Goal: Task Accomplishment & Management: Manage account settings

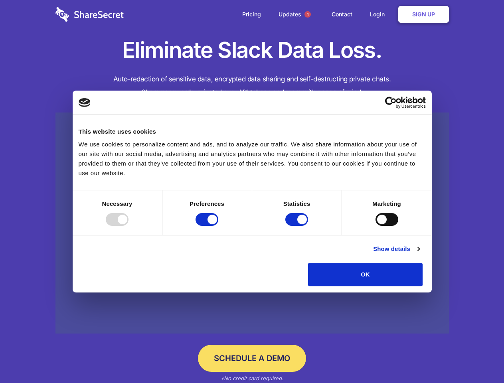
click at [128, 226] on div at bounding box center [117, 219] width 23 height 13
click at [218, 226] on input "Preferences" at bounding box center [206, 219] width 23 height 13
checkbox input "false"
click at [298, 226] on input "Statistics" at bounding box center [296, 219] width 23 height 13
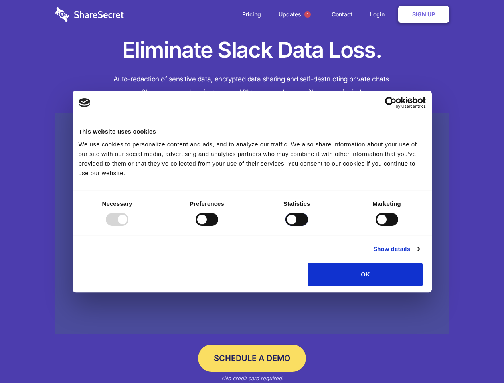
checkbox input "false"
click at [375, 226] on input "Marketing" at bounding box center [386, 219] width 23 height 13
checkbox input "true"
click at [419, 254] on link "Show details" at bounding box center [396, 249] width 46 height 10
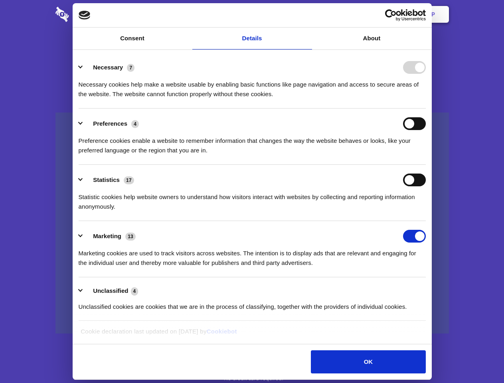
click at [426, 99] on div "Necessary cookies help make a website usable by enabling basic functions like p…" at bounding box center [252, 86] width 347 height 25
